Goal: Navigation & Orientation: Understand site structure

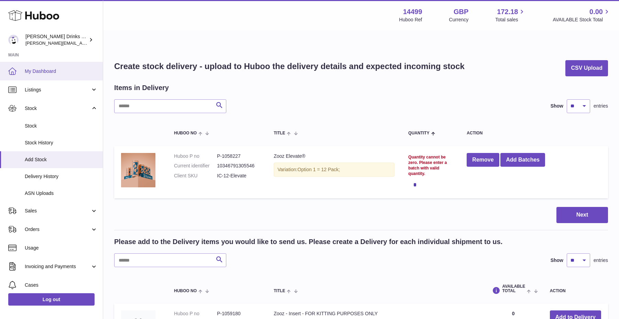
click at [76, 74] on link "My Dashboard" at bounding box center [51, 71] width 103 height 19
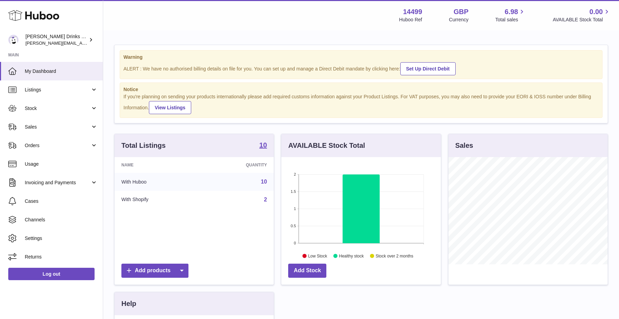
scroll to position [107, 159]
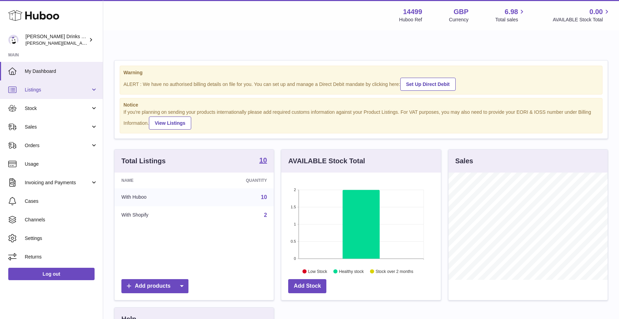
click at [73, 90] on span "Listings" at bounding box center [58, 90] width 66 height 7
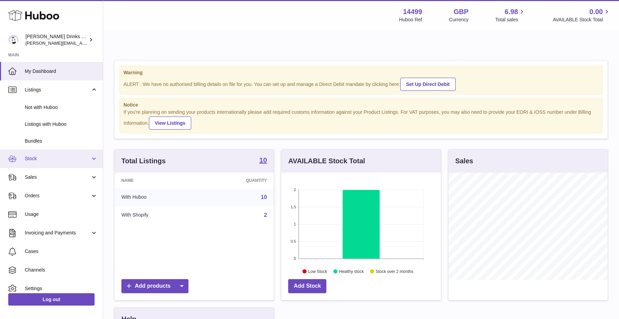
click at [67, 153] on link "Stock" at bounding box center [51, 159] width 103 height 19
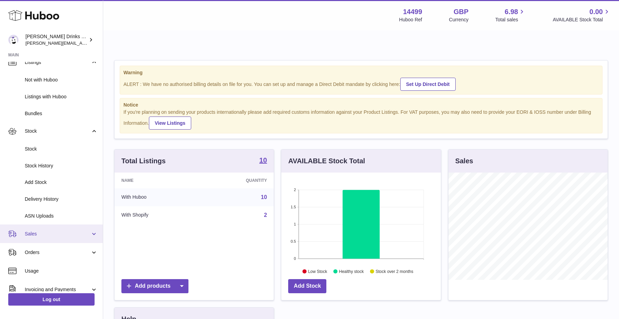
click at [63, 232] on span "Sales" at bounding box center [58, 234] width 66 height 7
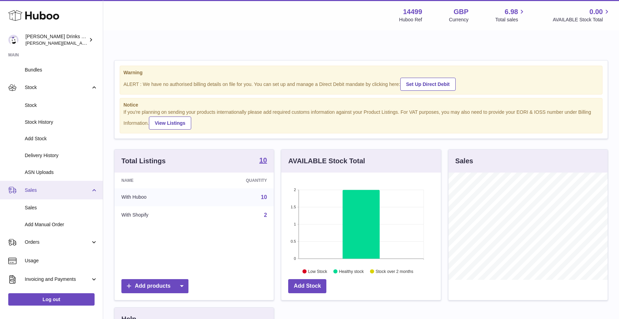
scroll to position [81, 0]
